Goal: Task Accomplishment & Management: Complete application form

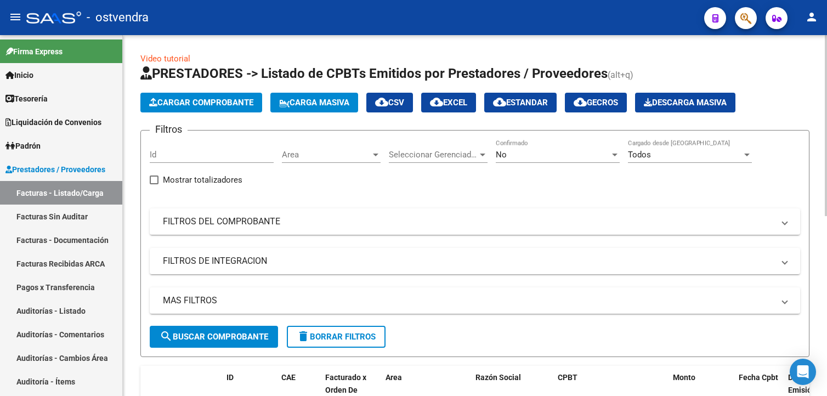
drag, startPoint x: 0, startPoint y: 0, endPoint x: 172, endPoint y: 106, distance: 202.0
click at [172, 106] on span "Cargar Comprobante" at bounding box center [201, 103] width 104 height 10
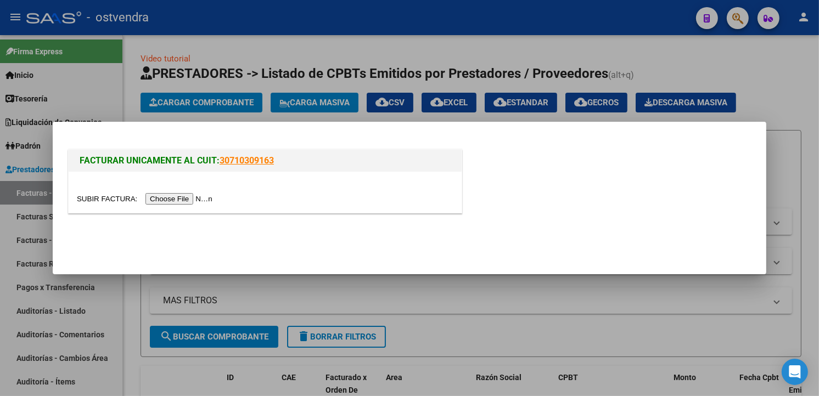
click at [182, 202] on input "file" at bounding box center [146, 199] width 139 height 12
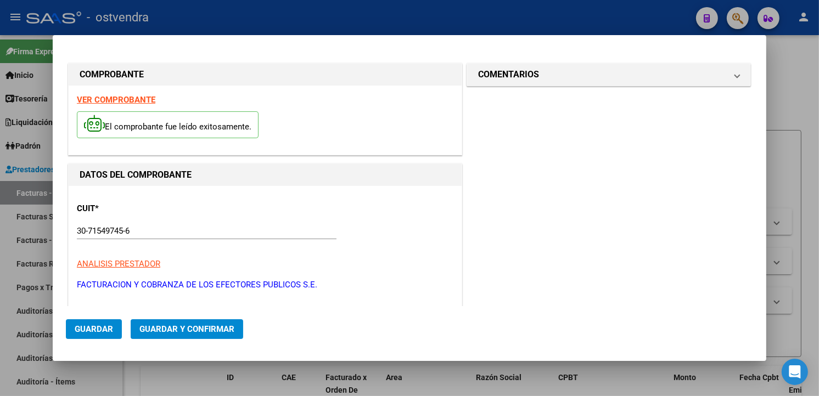
type input "[DATE]"
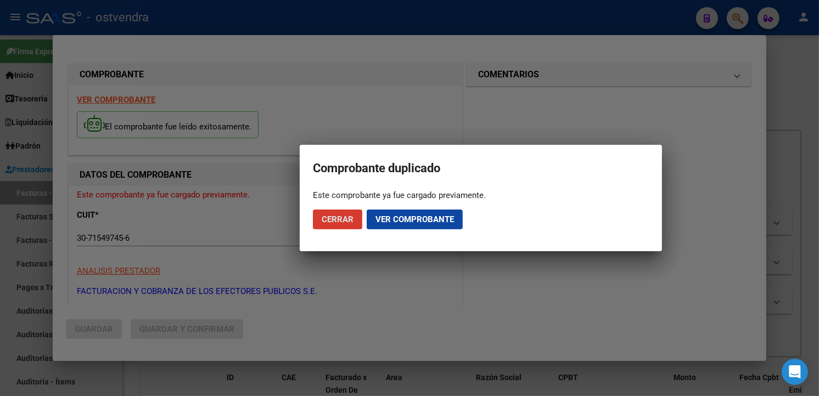
click at [330, 210] on button "Cerrar" at bounding box center [337, 220] width 49 height 20
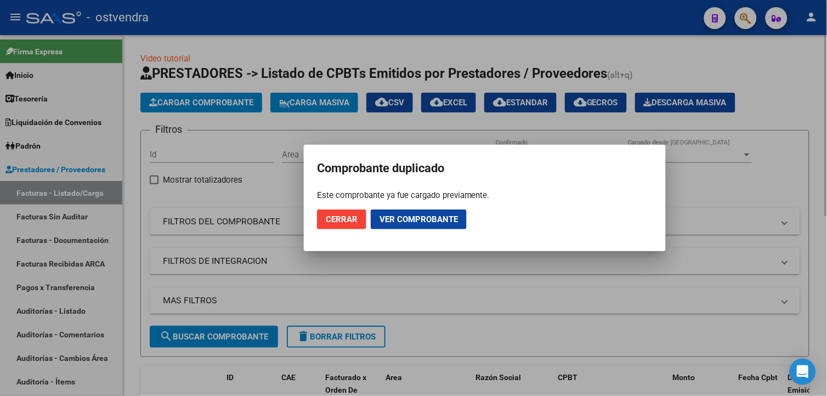
drag, startPoint x: 248, startPoint y: 128, endPoint x: 253, endPoint y: 105, distance: 24.1
click at [247, 127] on div at bounding box center [413, 198] width 827 height 396
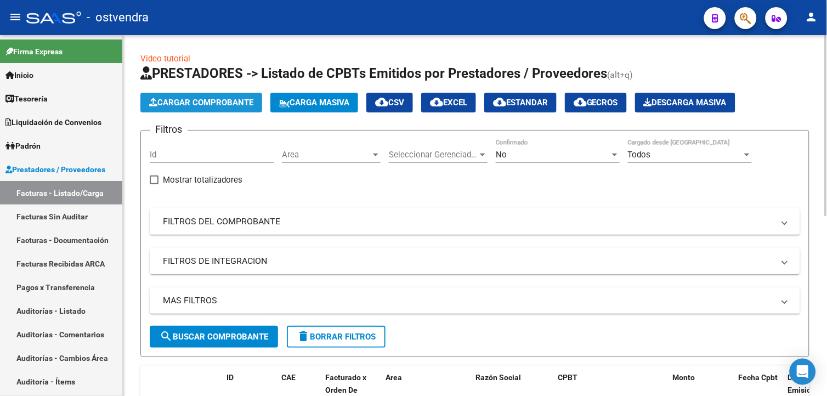
click at [253, 105] on span "Cargar Comprobante" at bounding box center [201, 103] width 104 height 10
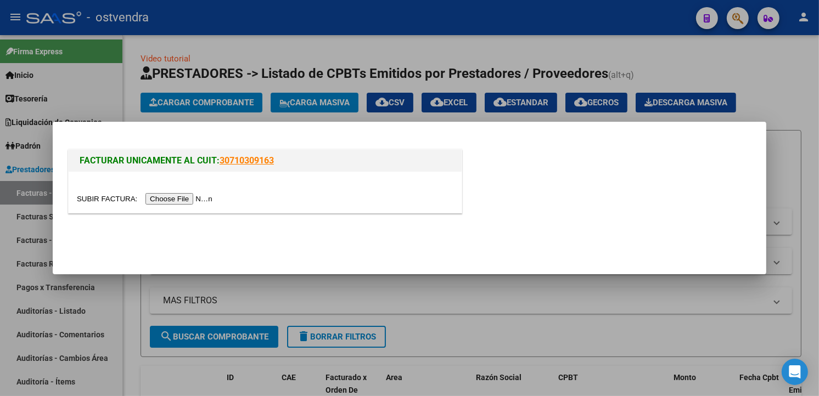
click at [162, 198] on input "file" at bounding box center [146, 199] width 139 height 12
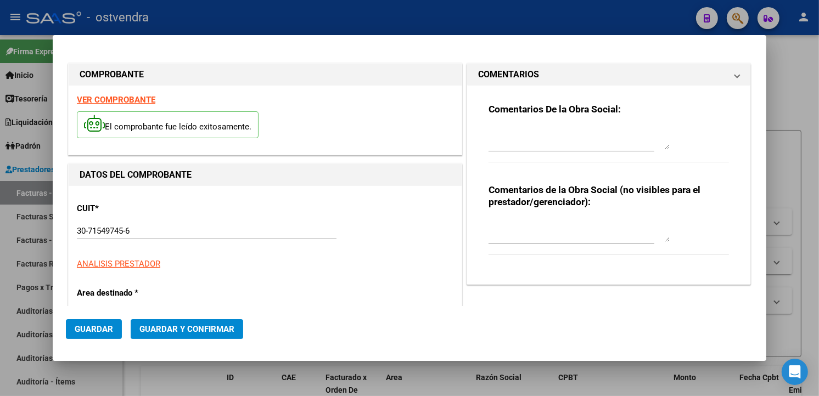
type input "[DATE]"
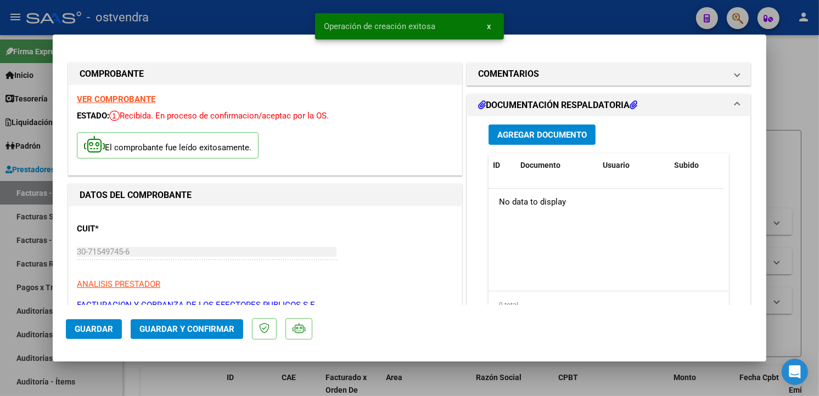
scroll to position [314, 0]
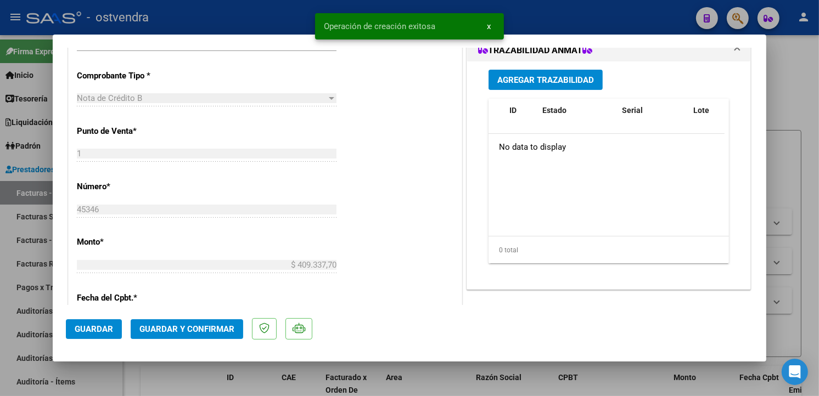
drag, startPoint x: 218, startPoint y: 317, endPoint x: 219, endPoint y: 324, distance: 7.2
click at [218, 317] on mat-dialog-actions "Guardar Guardar y Confirmar" at bounding box center [409, 326] width 687 height 43
click at [220, 326] on span "Guardar y Confirmar" at bounding box center [186, 329] width 95 height 10
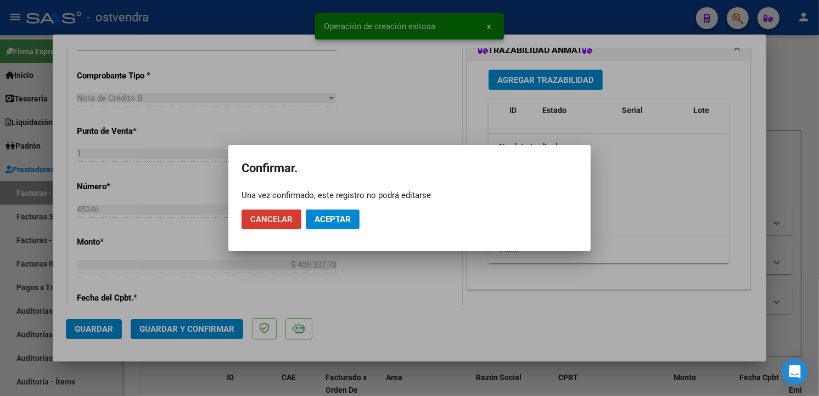
click at [350, 226] on button "Aceptar" at bounding box center [333, 220] width 54 height 20
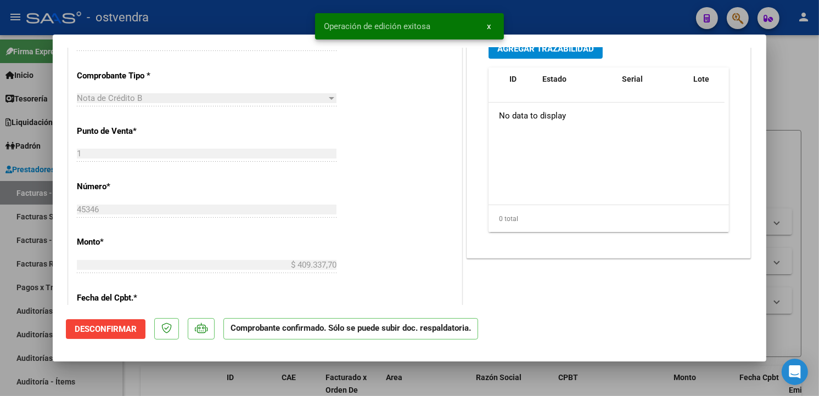
drag, startPoint x: 12, startPoint y: 215, endPoint x: 28, endPoint y: 238, distance: 27.9
click at [12, 217] on div at bounding box center [409, 198] width 819 height 396
type input "$ 0,00"
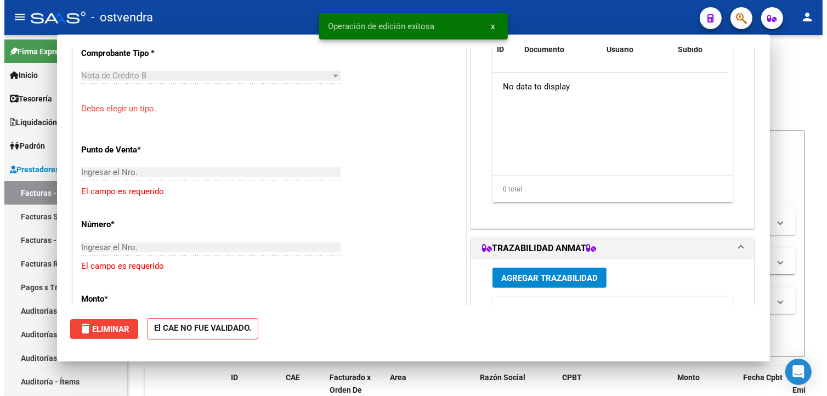
scroll to position [267, 0]
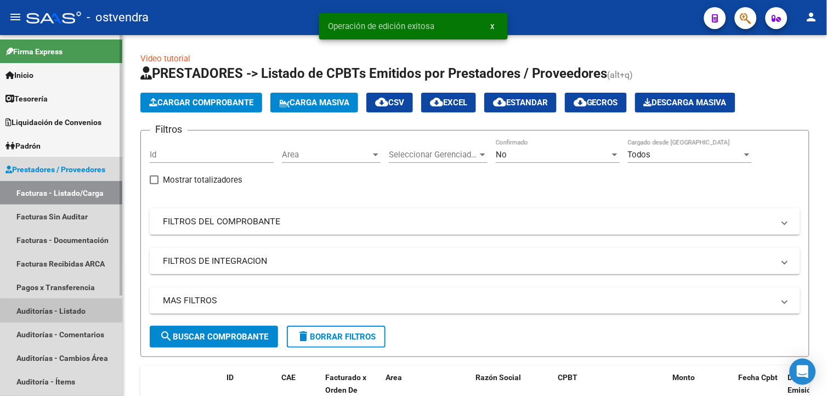
click at [52, 300] on link "Auditorías - Listado" at bounding box center [61, 311] width 122 height 24
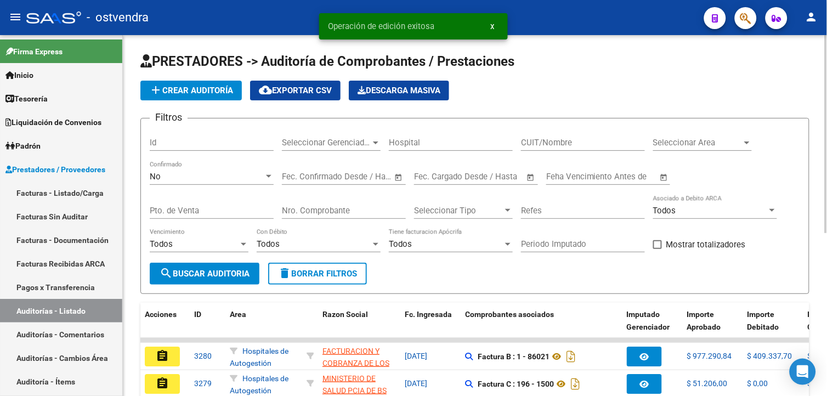
click at [329, 207] on input "Nro. Comprobante" at bounding box center [344, 211] width 124 height 10
paste input "86021"
type input "86021"
click at [256, 185] on div "No Confirmado" at bounding box center [212, 178] width 124 height 34
click at [258, 179] on div "No" at bounding box center [207, 177] width 114 height 10
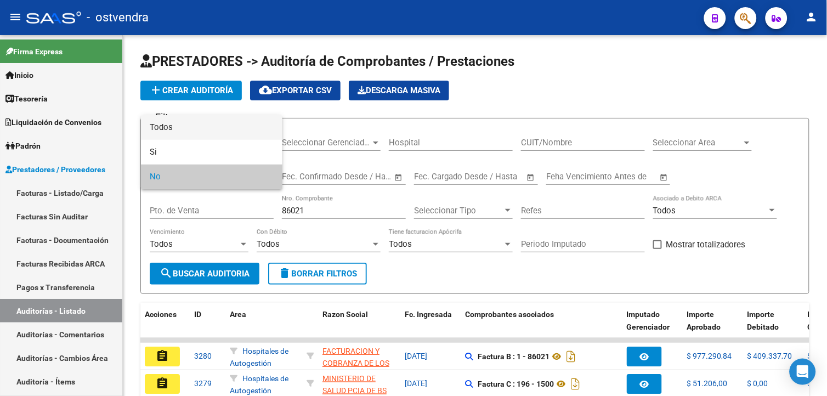
click at [255, 134] on span "Todos" at bounding box center [212, 127] width 124 height 25
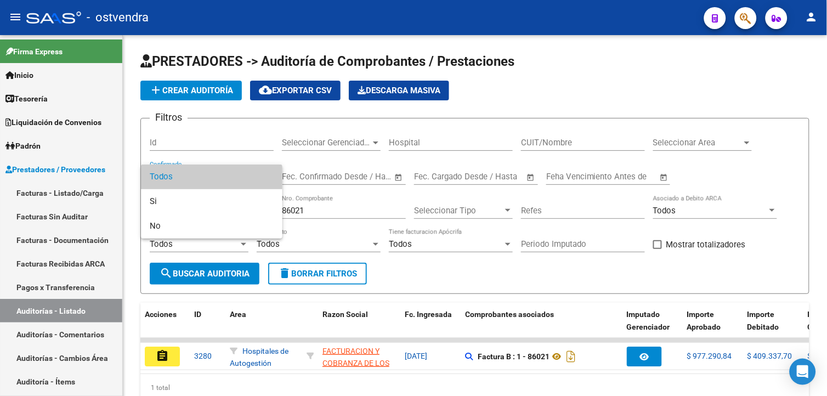
click at [163, 353] on div at bounding box center [413, 198] width 827 height 396
click at [163, 353] on mat-icon "assignment" at bounding box center [162, 355] width 13 height 13
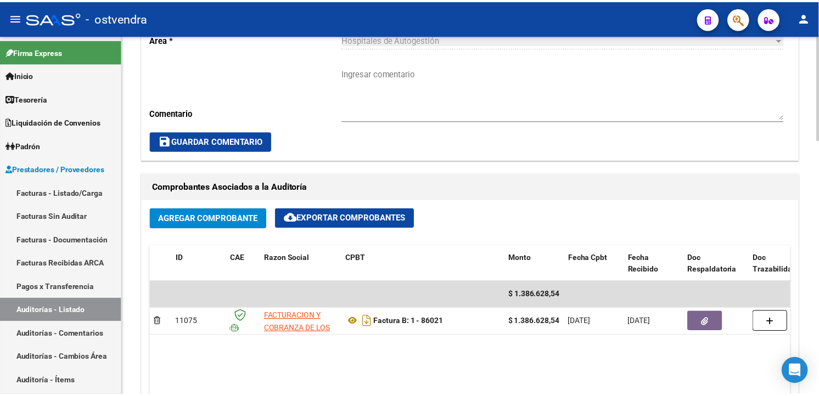
scroll to position [434, 0]
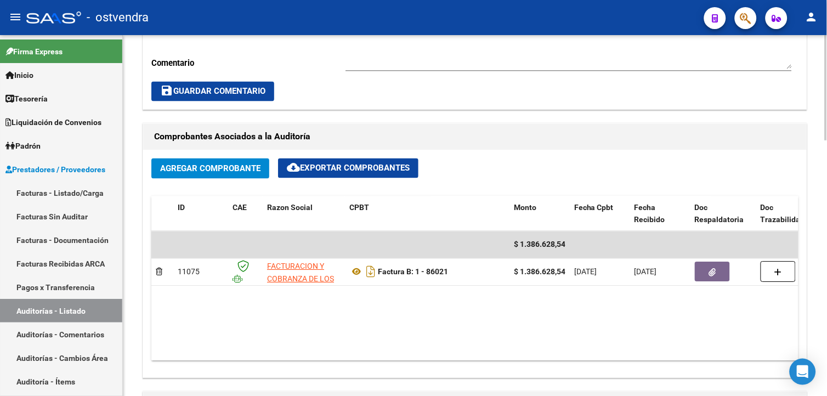
click at [827, 205] on html "menu - ostvendra person Firma Express Inicio Calendario SSS Instructivos Contac…" at bounding box center [413, 198] width 827 height 396
click at [245, 172] on span "Agregar Comprobante" at bounding box center [210, 169] width 100 height 10
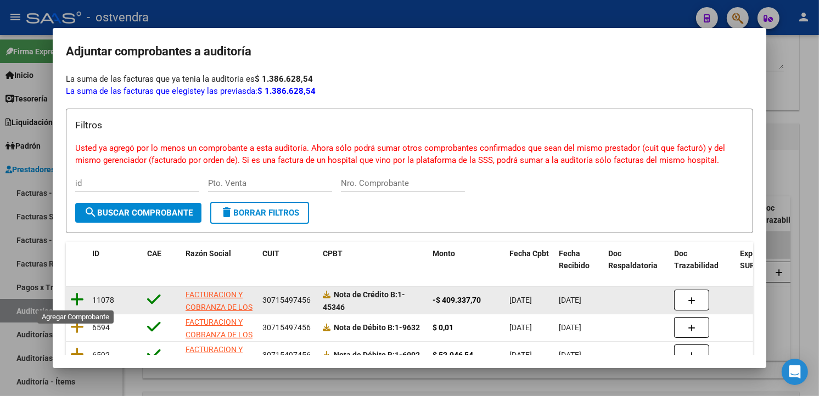
click at [77, 295] on icon at bounding box center [77, 299] width 14 height 15
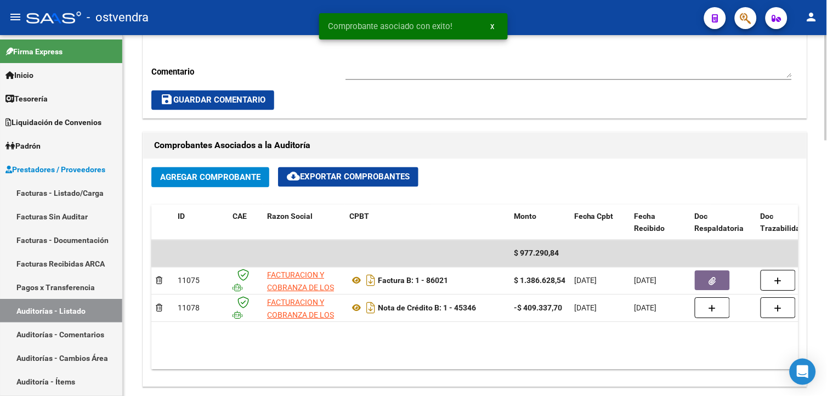
scroll to position [415, 0]
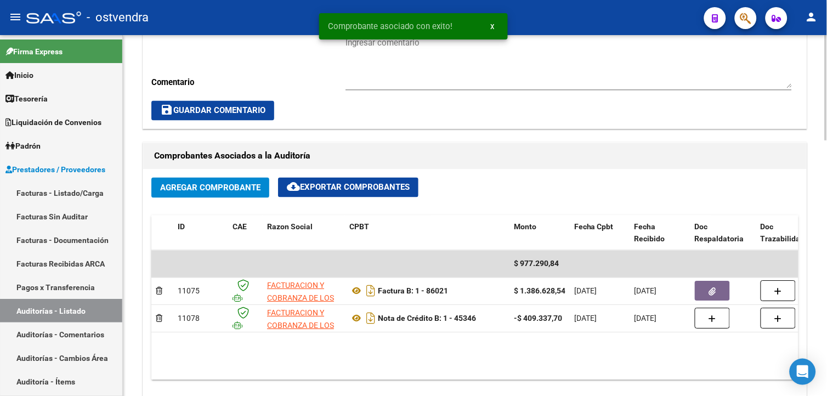
click at [827, 216] on div at bounding box center [826, 208] width 3 height 105
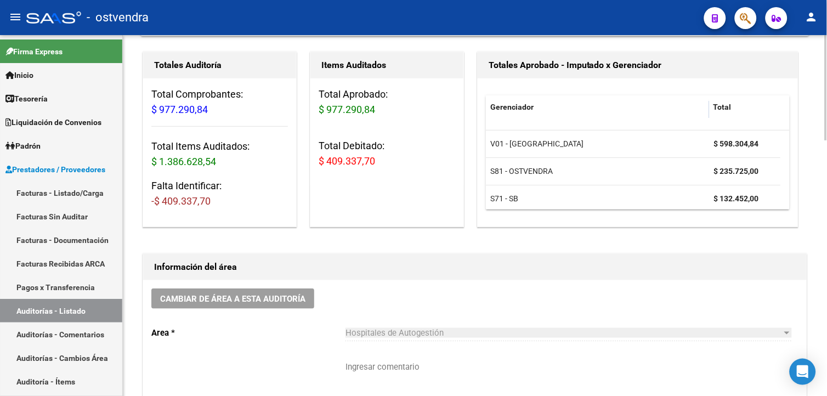
scroll to position [64, 0]
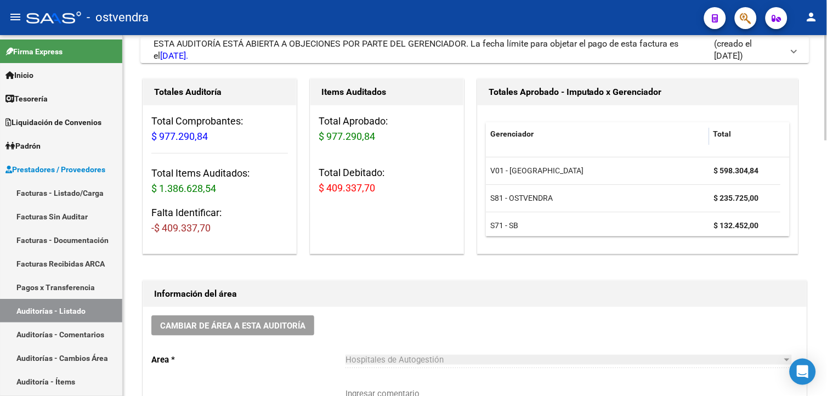
click at [763, 63] on mat-expansion-panel-header "ESTA AUDITORÍA ESTÁ ABIERTA A OBJECIONES POR PARTE DEL GERENCIADOR. La fecha lí…" at bounding box center [474, 50] width 669 height 26
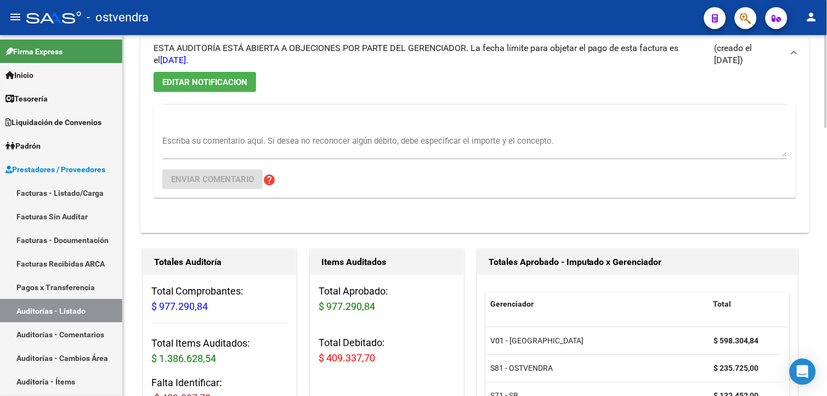
click at [763, 63] on span "(creado el [DATE])" at bounding box center [748, 54] width 69 height 24
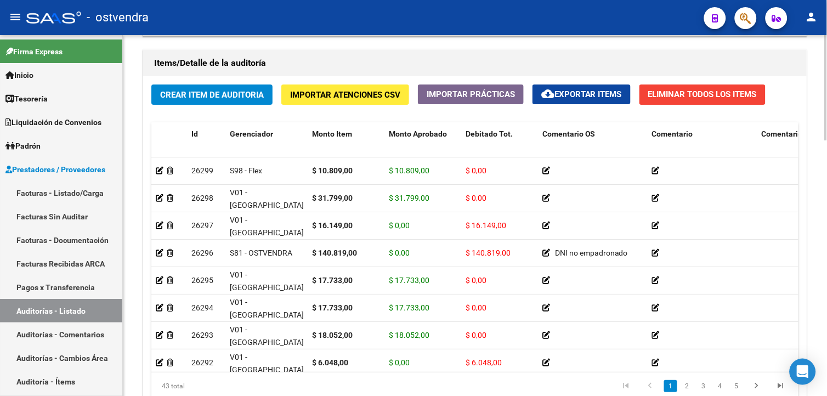
scroll to position [871, 0]
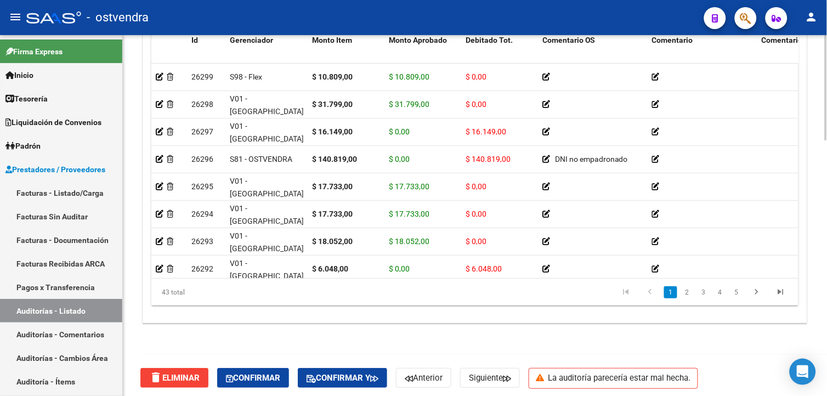
click at [827, 351] on html "menu - ostvendra person Firma Express Inicio Calendario SSS Instructivos Contac…" at bounding box center [413, 198] width 827 height 396
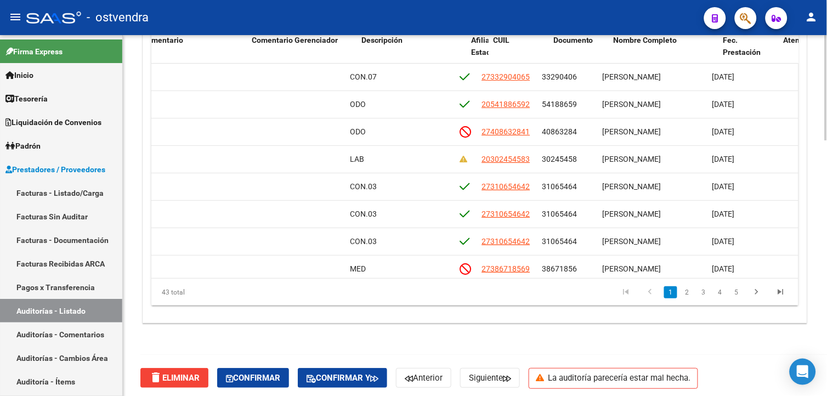
scroll to position [0, 551]
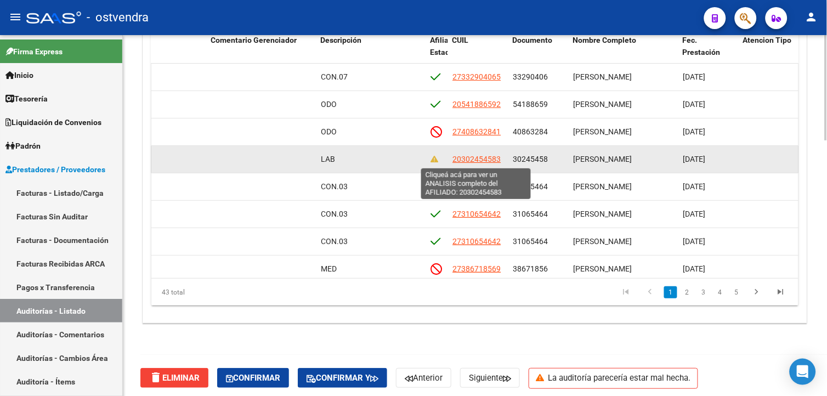
click at [490, 162] on span "20302454583" at bounding box center [477, 159] width 48 height 9
type textarea "20302454583"
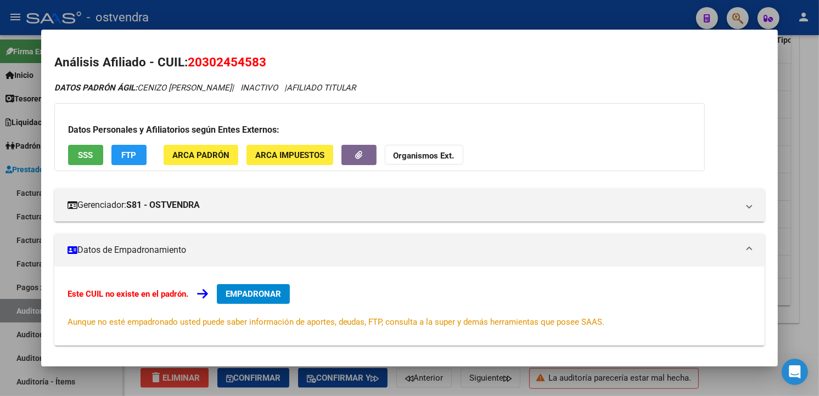
click at [78, 150] on span "SSS" at bounding box center [85, 155] width 15 height 10
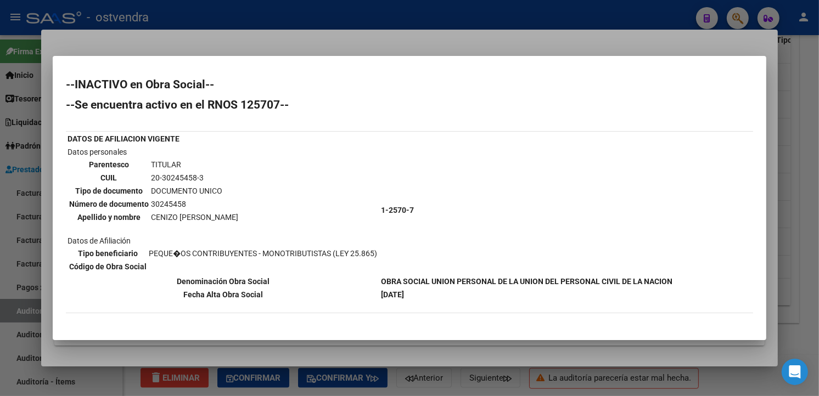
click at [297, 36] on div at bounding box center [409, 198] width 819 height 396
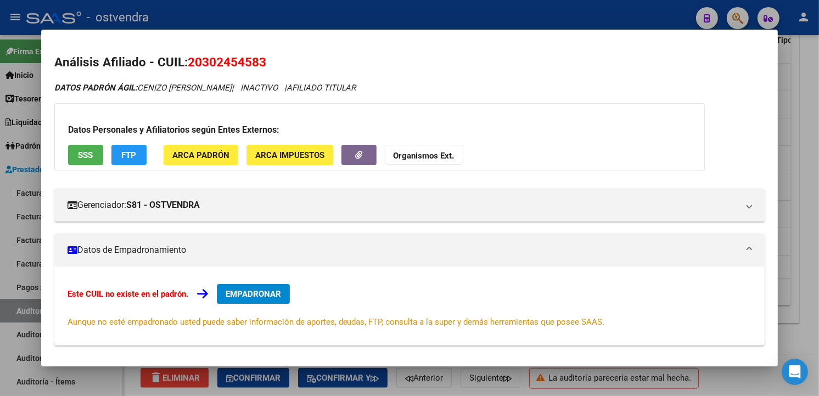
click at [313, 20] on div at bounding box center [409, 198] width 819 height 396
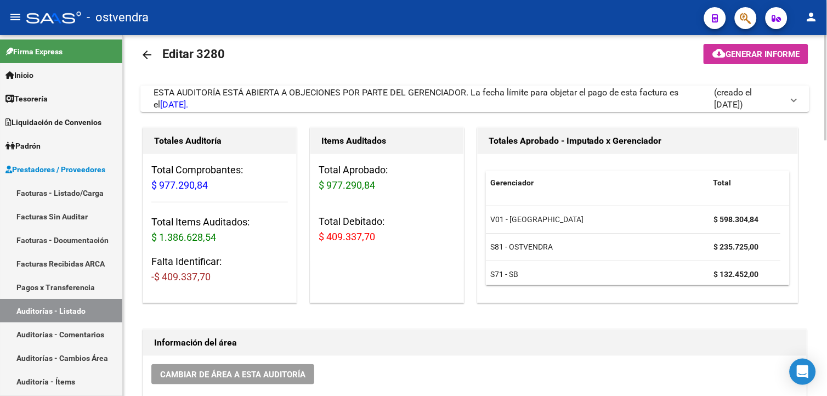
scroll to position [7, 0]
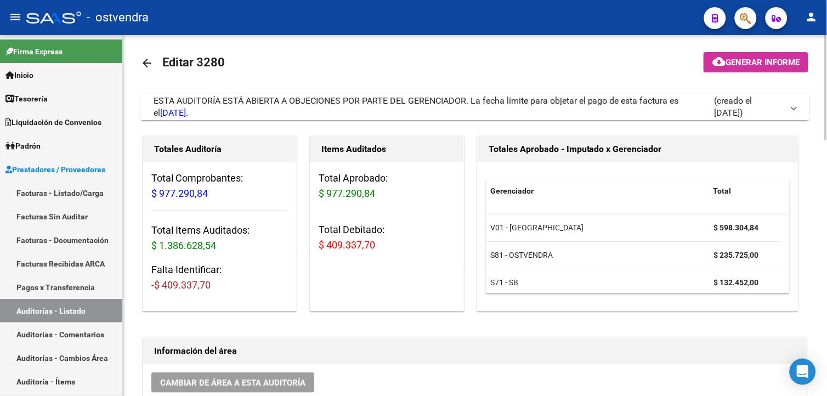
click at [827, 66] on html "menu - ostvendra person Firma Express Inicio Calendario SSS Instructivos Contac…" at bounding box center [413, 198] width 827 height 396
click at [763, 117] on span "(creado el [DATE])" at bounding box center [748, 107] width 69 height 24
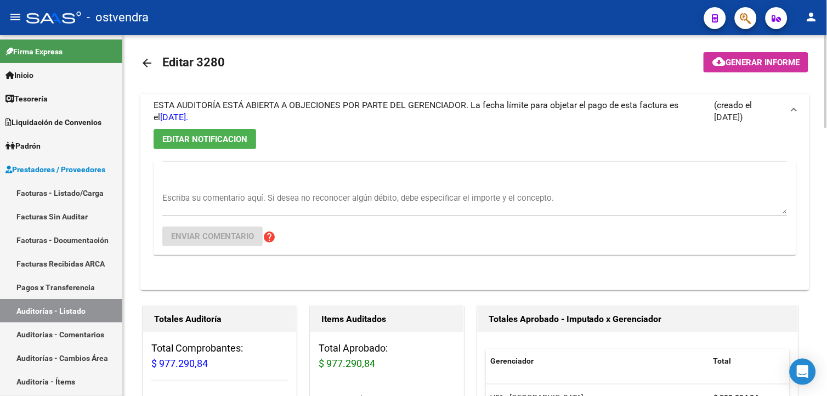
click at [763, 117] on span "(creado el [DATE])" at bounding box center [748, 111] width 69 height 24
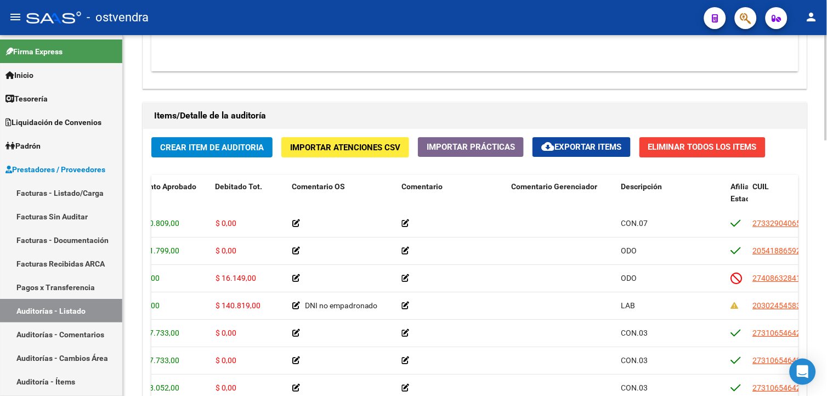
scroll to position [831, 0]
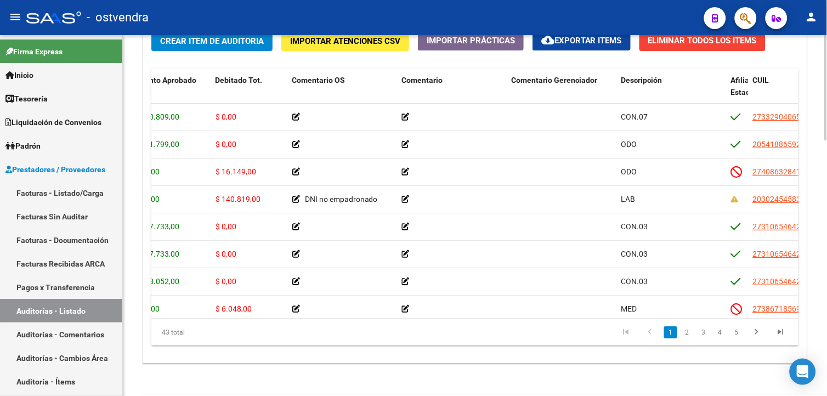
click at [827, 361] on html "menu - ostvendra person Firma Express Inicio Calendario SSS Instructivos Contac…" at bounding box center [413, 198] width 827 height 396
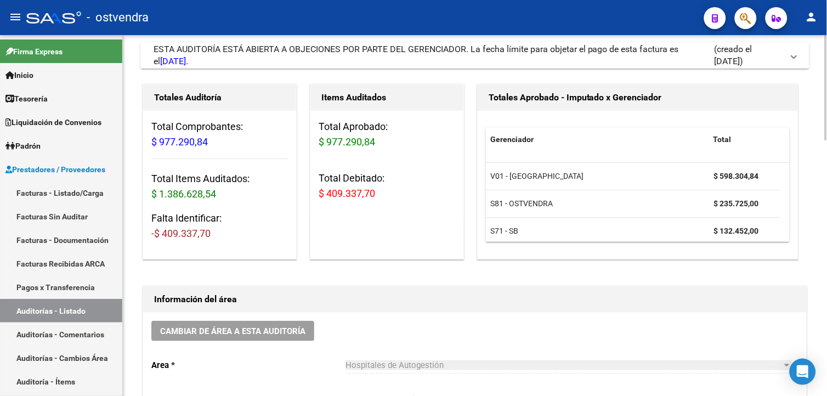
scroll to position [21, 0]
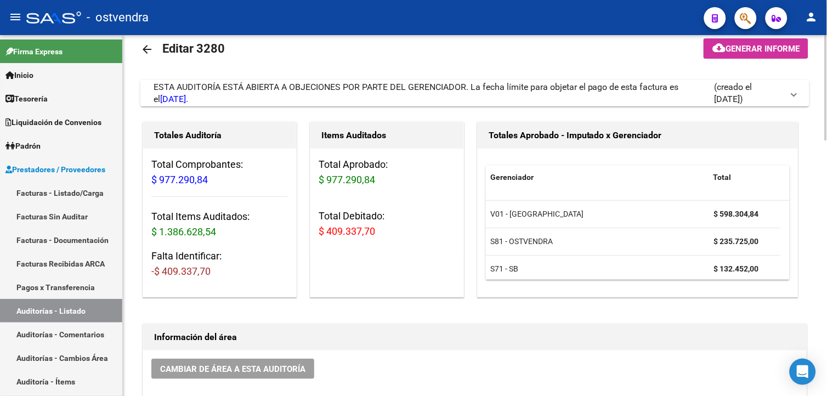
click at [785, 80] on mat-expansion-panel-header "ESTA AUDITORÍA ESTÁ ABIERTA A OBJECIONES POR PARTE DEL GERENCIADOR. La fecha lí…" at bounding box center [474, 93] width 669 height 26
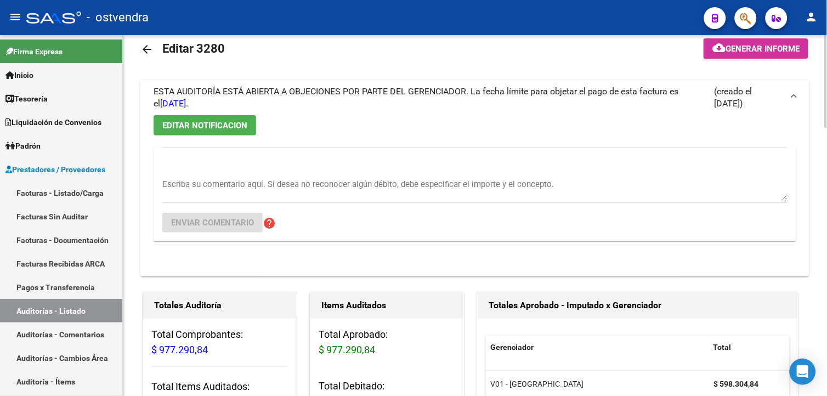
click at [786, 87] on span "ESTA AUDITORÍA ESTÁ ABIERTA A OBJECIONES POR PARTE DEL GERENCIADOR. La fecha lí…" at bounding box center [473, 98] width 639 height 24
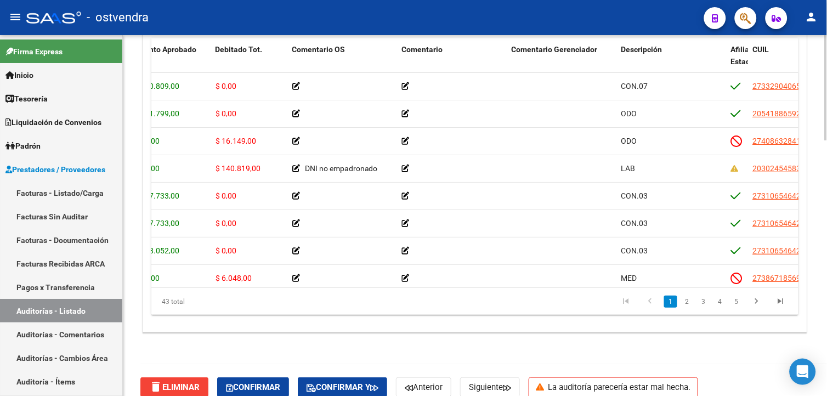
scroll to position [863, 0]
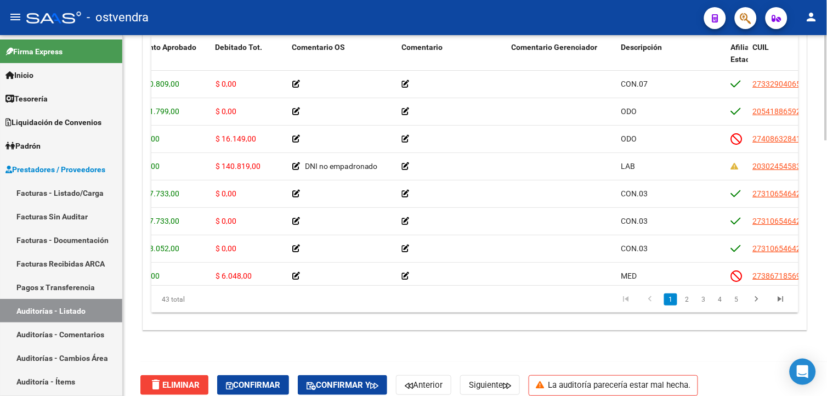
click at [827, 334] on html "menu - ostvendra person Firma Express Inicio Calendario SSS Instructivos Contac…" at bounding box center [413, 198] width 827 height 396
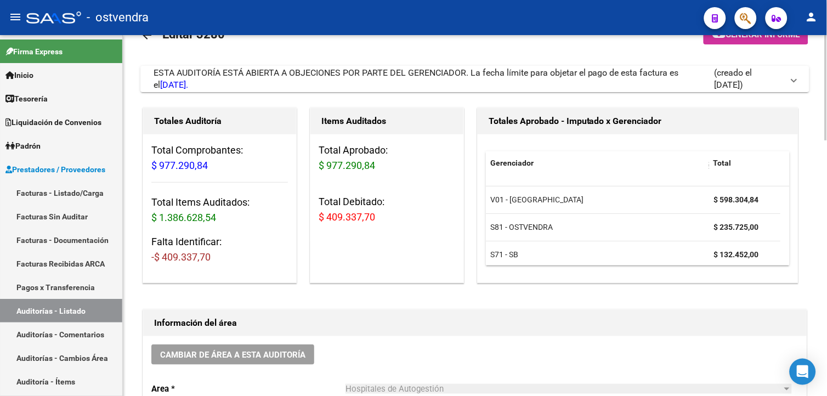
scroll to position [13, 0]
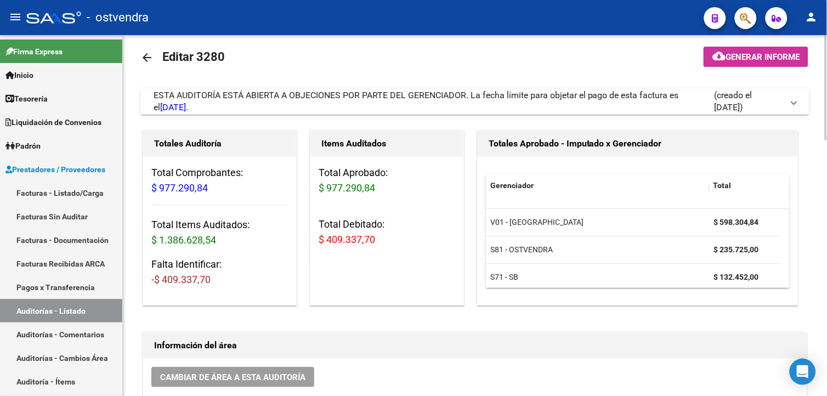
click at [826, 59] on div at bounding box center [826, 91] width 3 height 105
click at [744, 114] on mat-expansion-panel-header "ESTA AUDITORÍA ESTÁ ABIERTA A OBJECIONES POR PARTE DEL GERENCIADOR. La fecha lí…" at bounding box center [474, 101] width 669 height 26
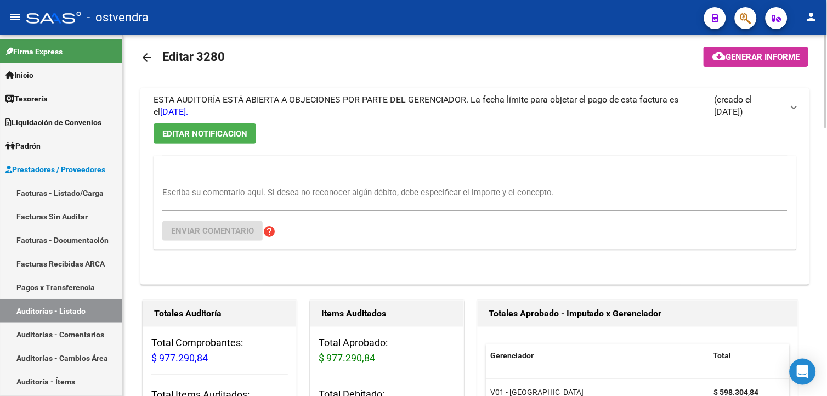
click at [744, 114] on span "(creado el [DATE])" at bounding box center [748, 106] width 69 height 24
